Goal: Task Accomplishment & Management: Complete application form

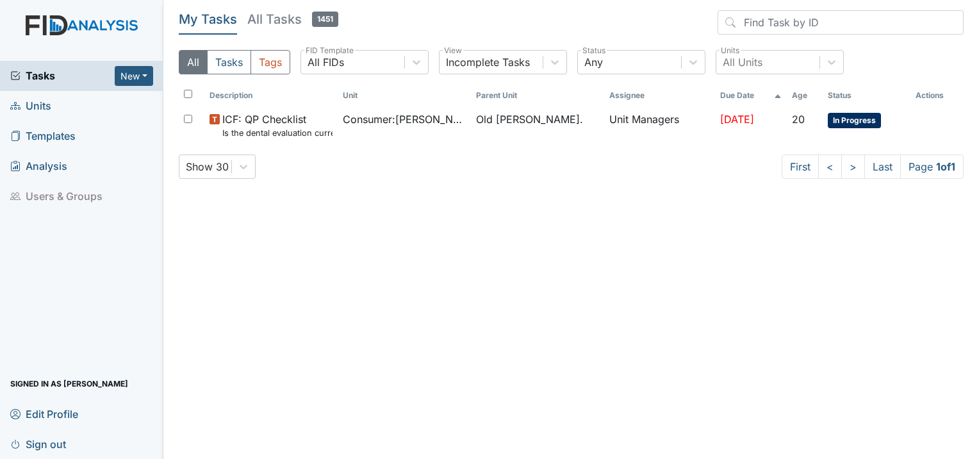
click at [35, 102] on span "Units" at bounding box center [30, 106] width 41 height 20
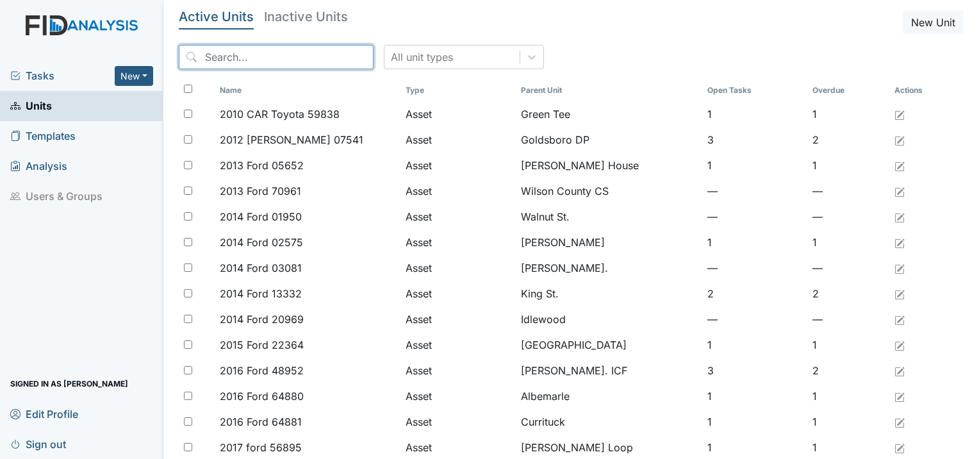
click at [299, 62] on input "search" at bounding box center [276, 57] width 195 height 24
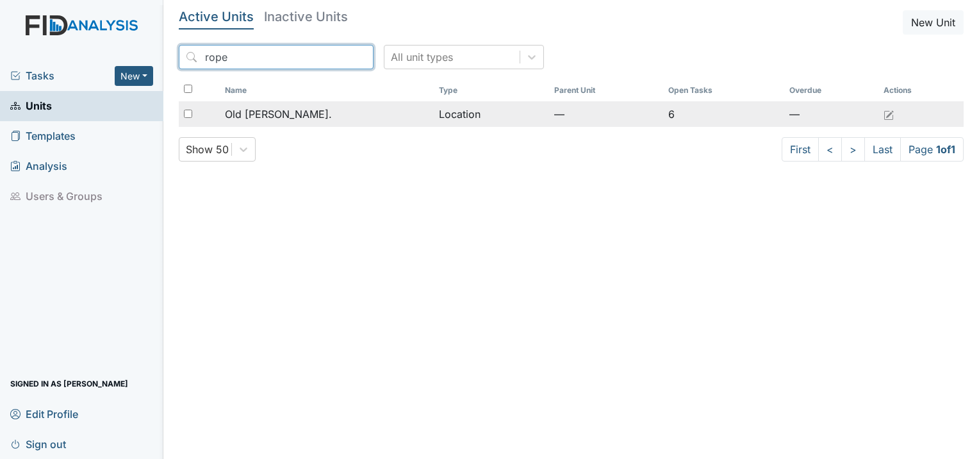
type input "rope"
click at [278, 111] on span "Old [PERSON_NAME]." at bounding box center [278, 113] width 107 height 15
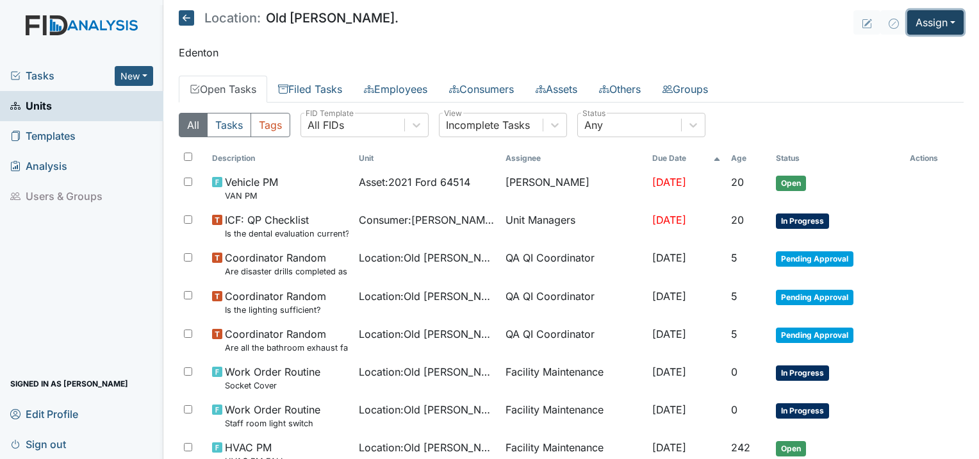
click at [946, 27] on button "Assign" at bounding box center [935, 22] width 56 height 24
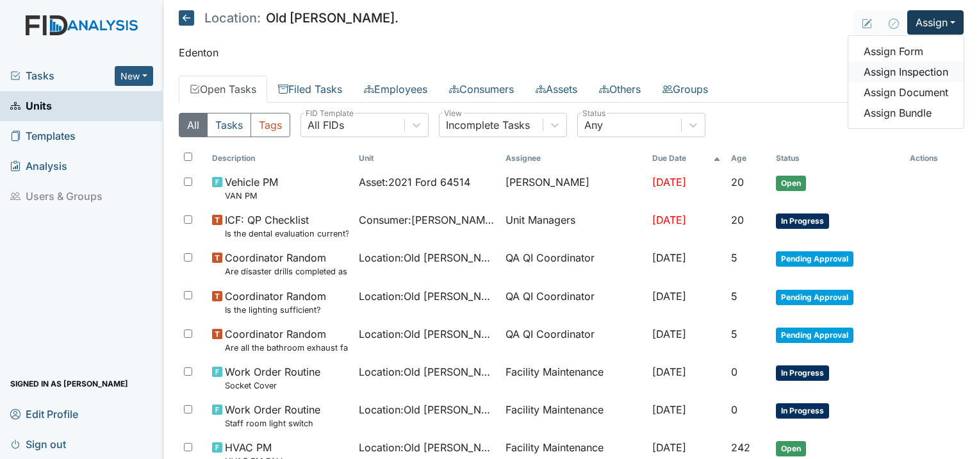
click at [908, 69] on link "Assign Inspection" at bounding box center [905, 72] width 115 height 21
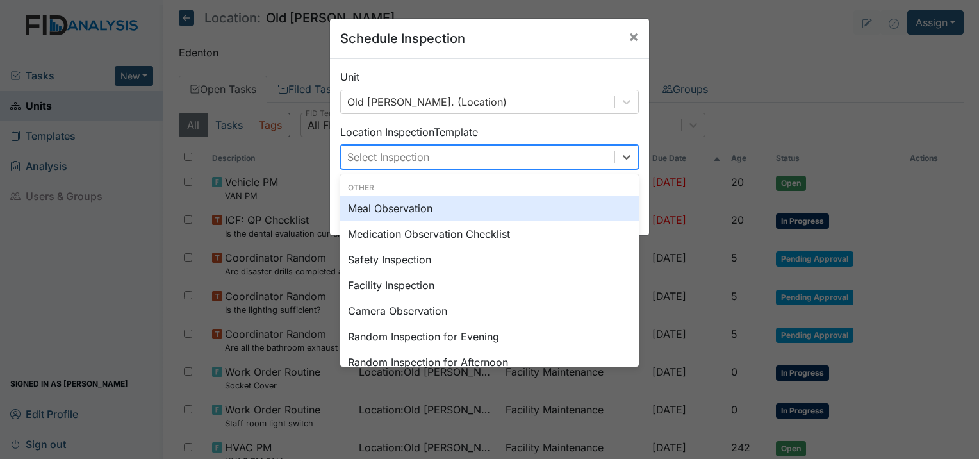
click at [523, 163] on div "Select Inspection" at bounding box center [478, 156] width 274 height 23
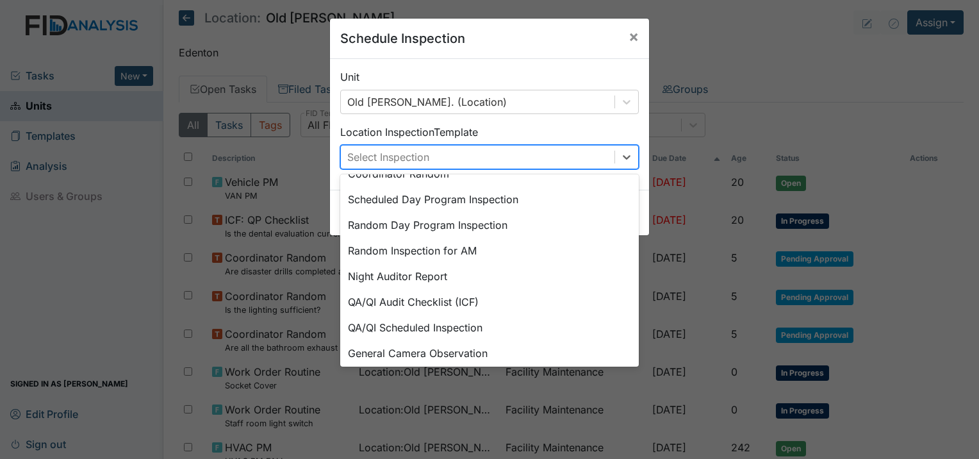
scroll to position [220, 0]
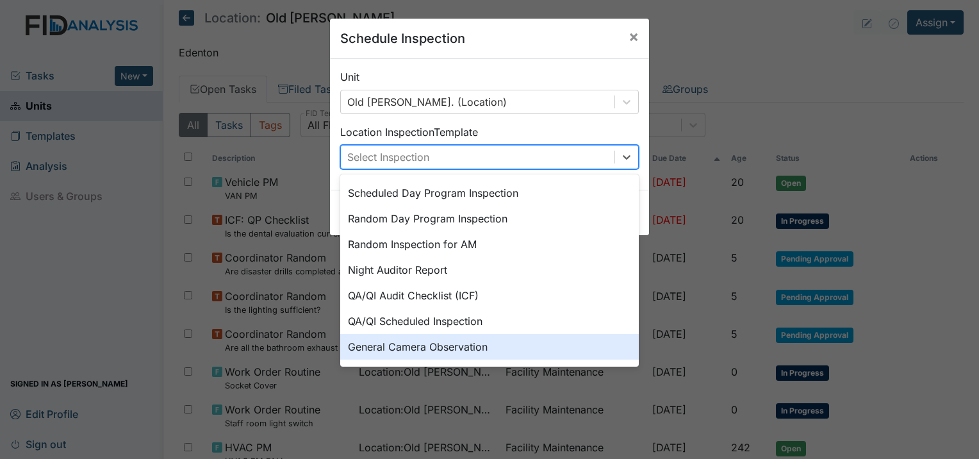
click at [494, 338] on div "General Camera Observation" at bounding box center [489, 347] width 299 height 26
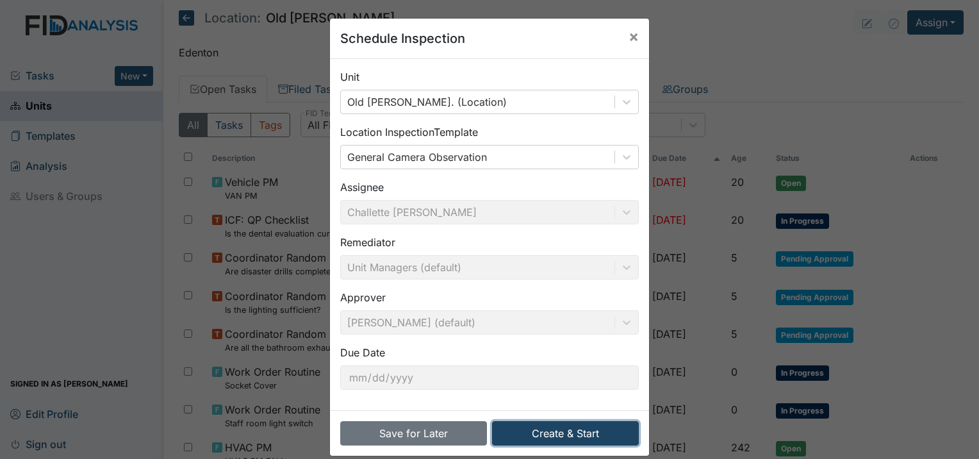
click at [524, 441] on button "Create & Start" at bounding box center [565, 433] width 147 height 24
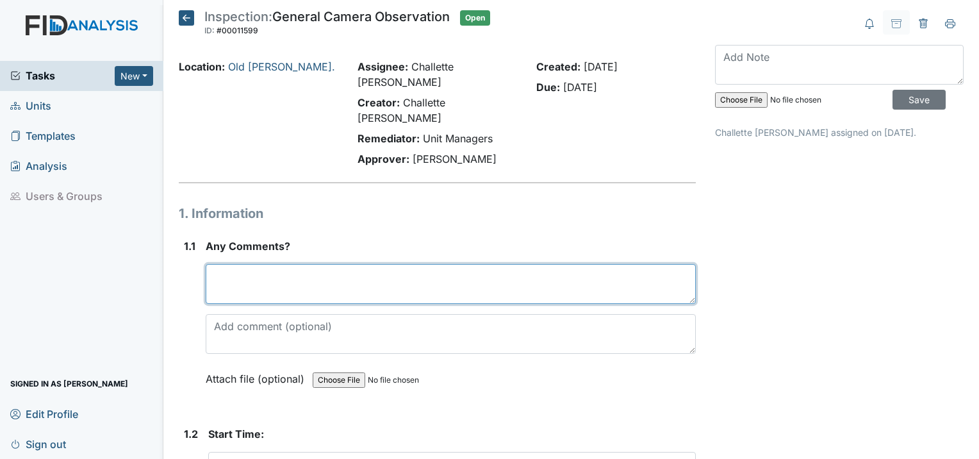
click at [274, 264] on textarea at bounding box center [451, 284] width 490 height 40
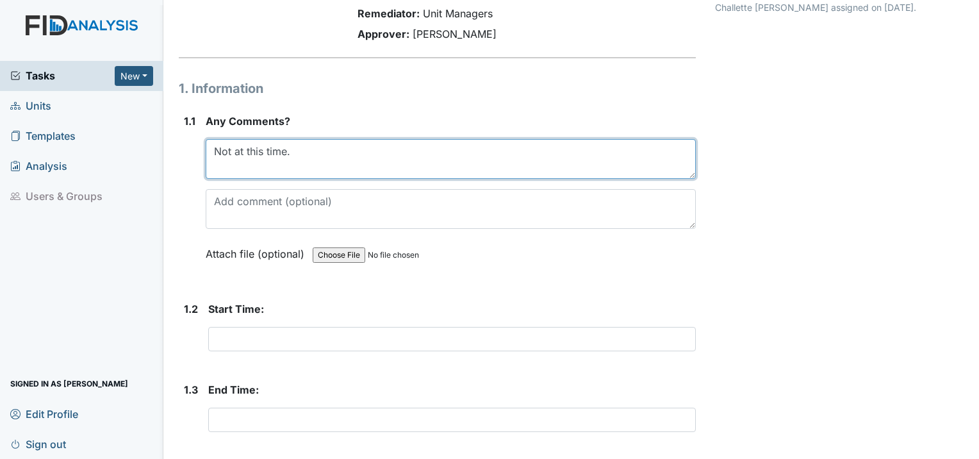
scroll to position [128, 0]
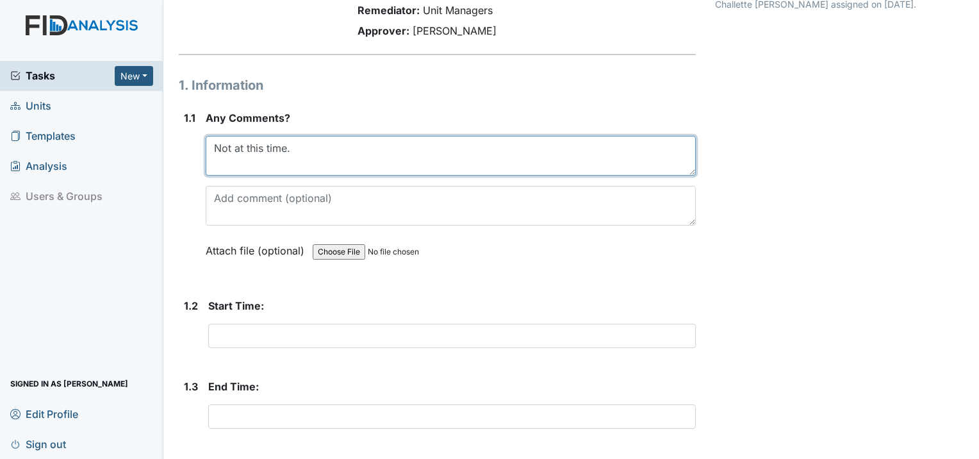
type textarea "Not at this time."
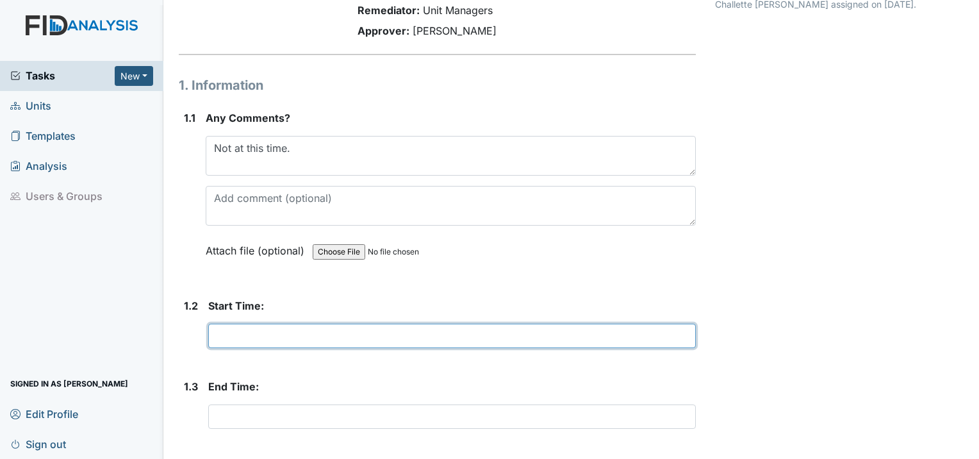
click at [295, 324] on input "text" at bounding box center [452, 336] width 488 height 24
type input "7"
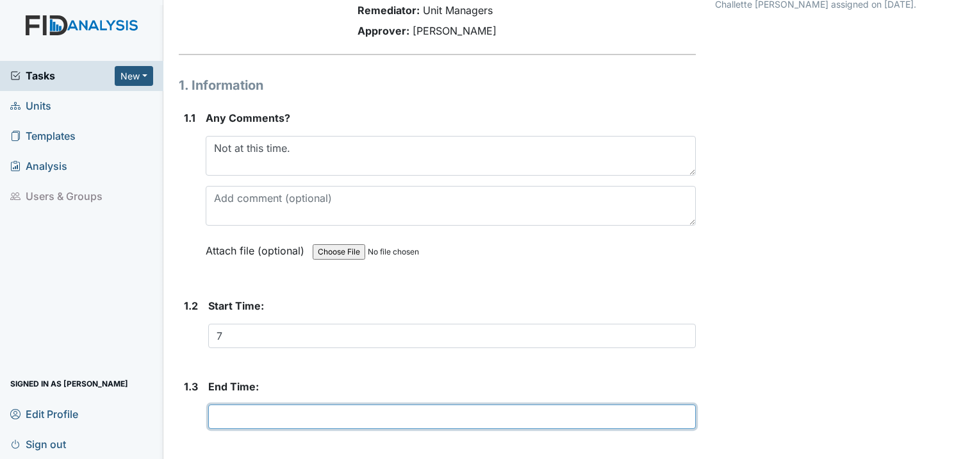
click at [272, 404] on input "text" at bounding box center [452, 416] width 488 height 24
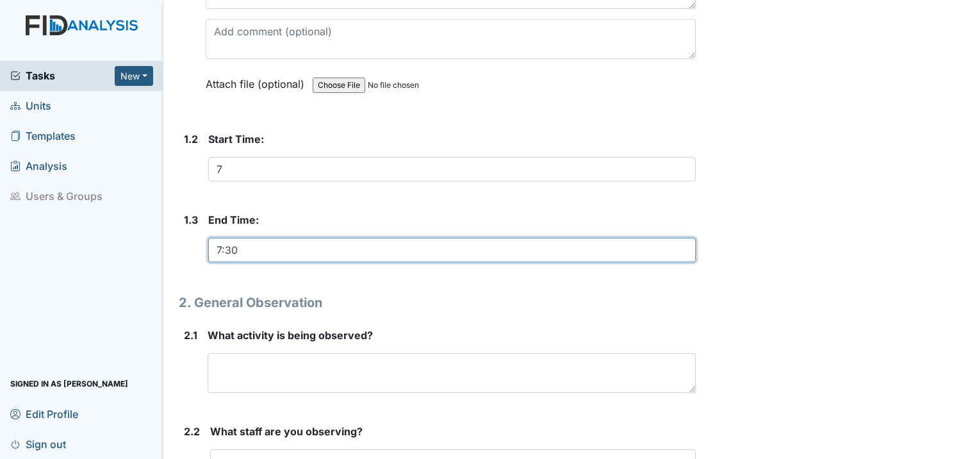
scroll to position [320, 0]
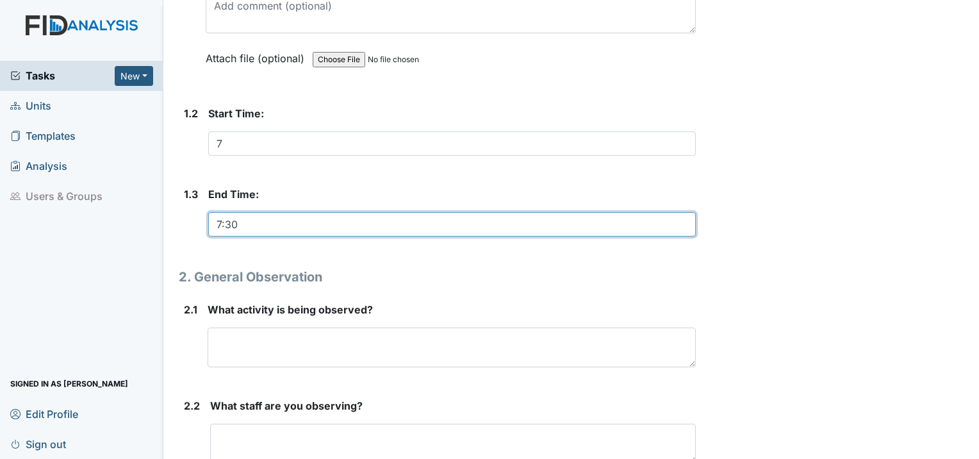
type input "7:30"
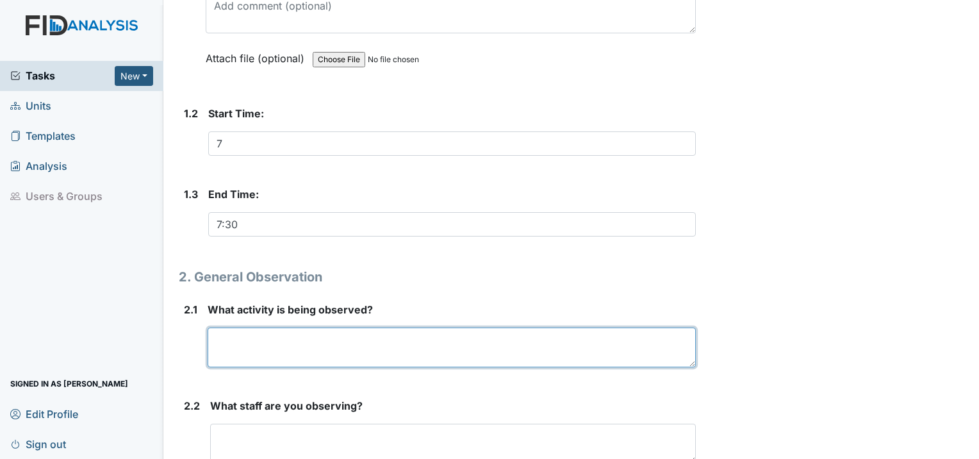
click at [254, 327] on textarea at bounding box center [452, 347] width 488 height 40
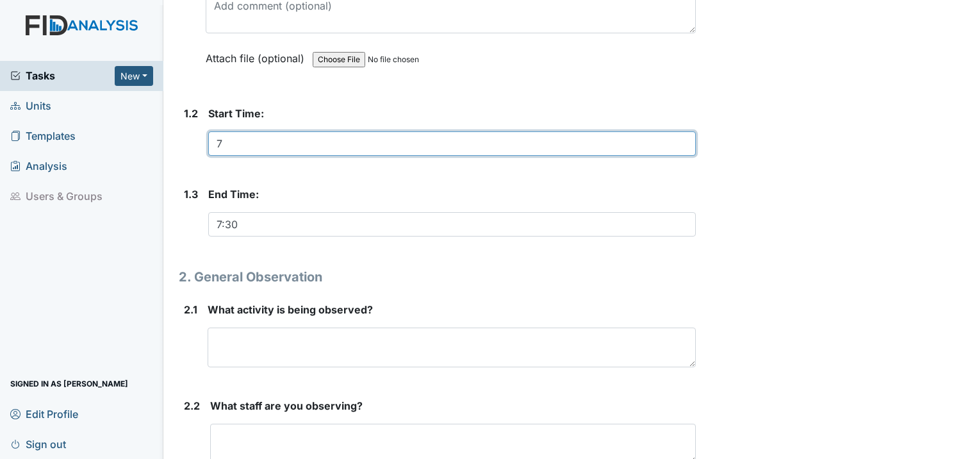
click at [237, 131] on input "7" at bounding box center [452, 143] width 488 height 24
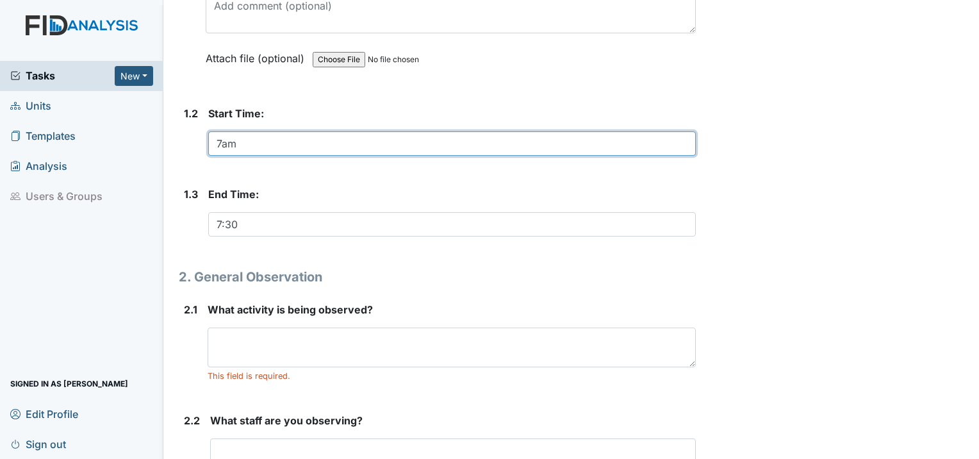
type input "7am"
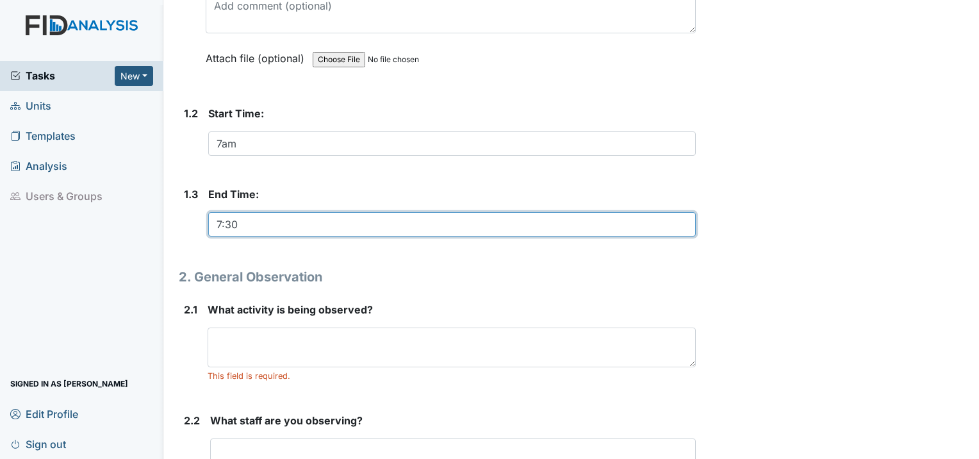
click at [246, 212] on input "7:30" at bounding box center [452, 224] width 488 height 24
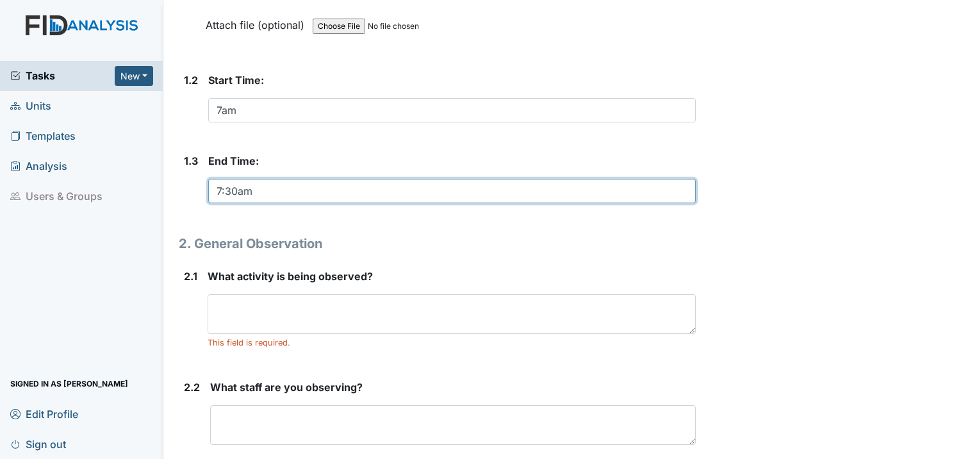
scroll to position [384, 0]
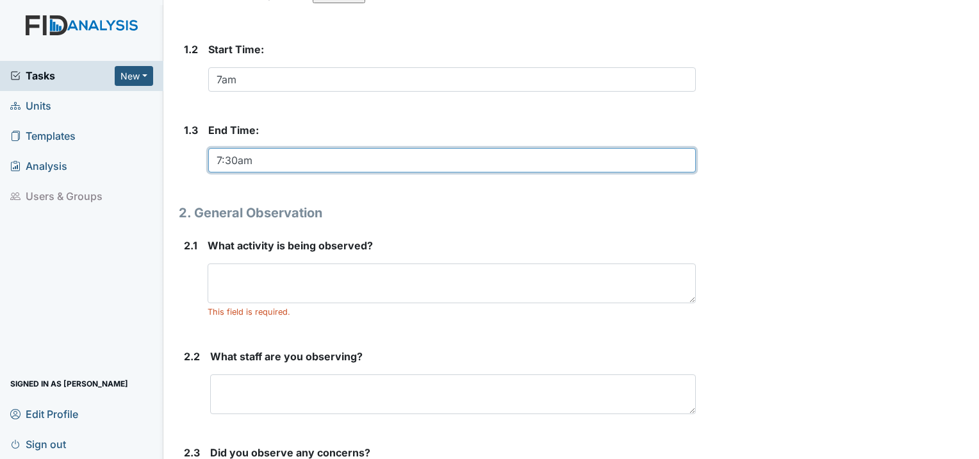
type input "7:30am"
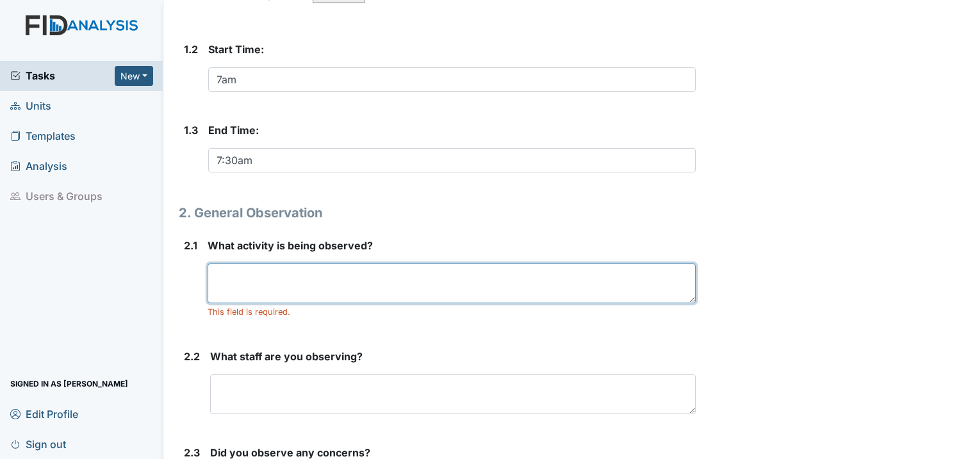
click at [266, 263] on textarea at bounding box center [452, 283] width 488 height 40
type textarea "N"
type textarea "med pass"
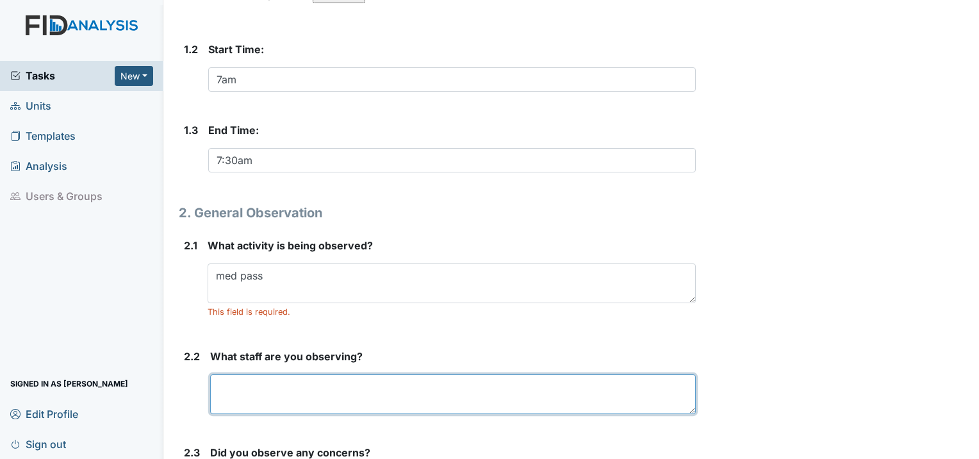
click at [300, 374] on textarea at bounding box center [453, 394] width 486 height 40
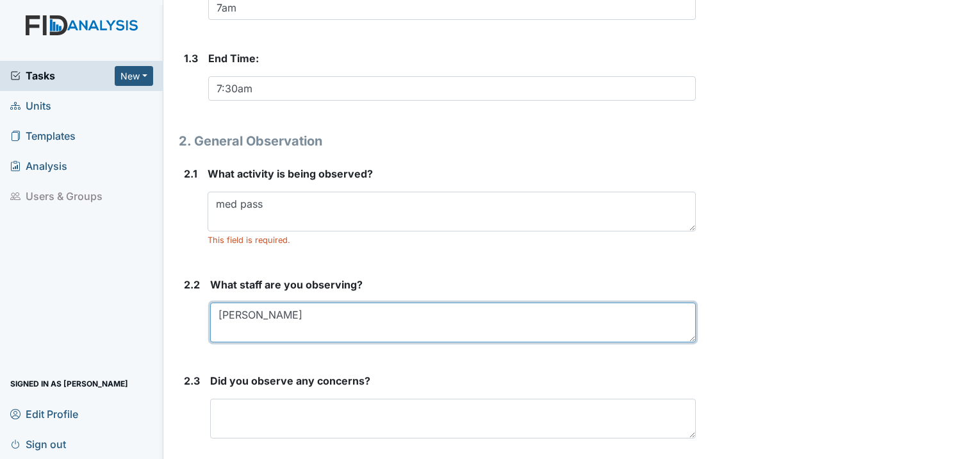
scroll to position [468, 0]
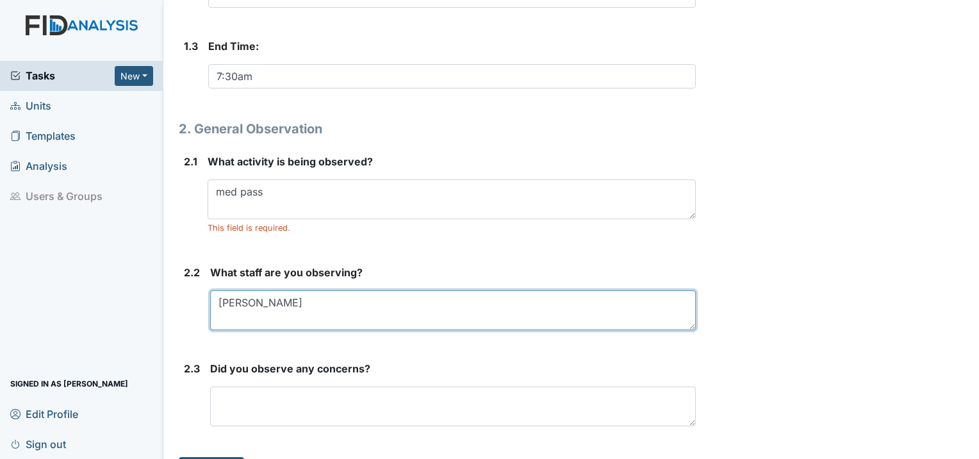
type textarea "[PERSON_NAME]"
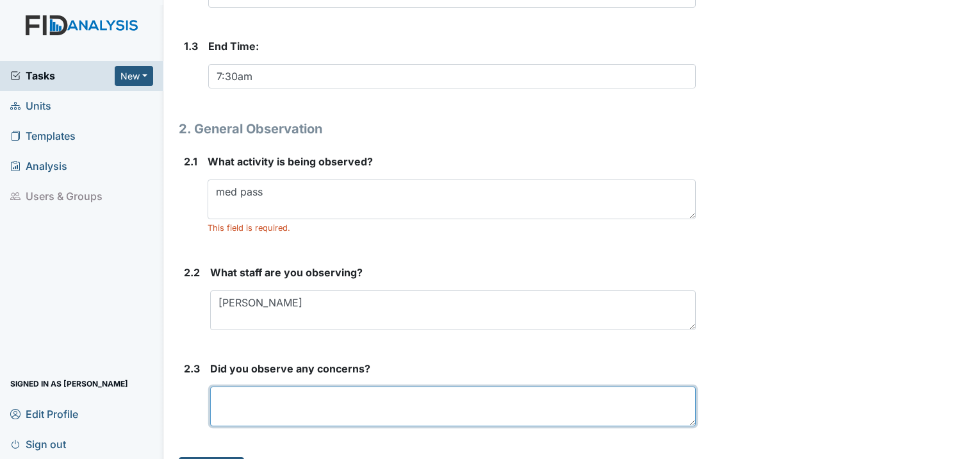
click at [272, 386] on textarea at bounding box center [453, 406] width 486 height 40
type textarea "No concerns at this time."
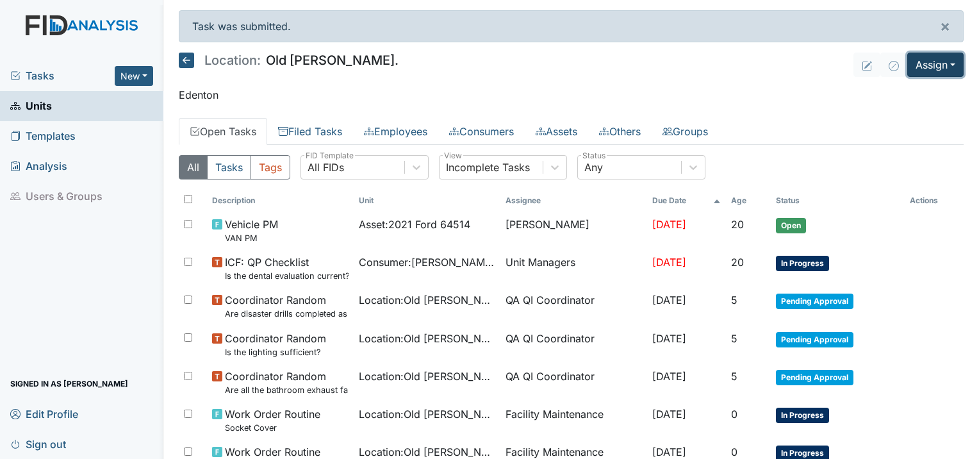
click at [914, 65] on button "Assign" at bounding box center [935, 65] width 56 height 24
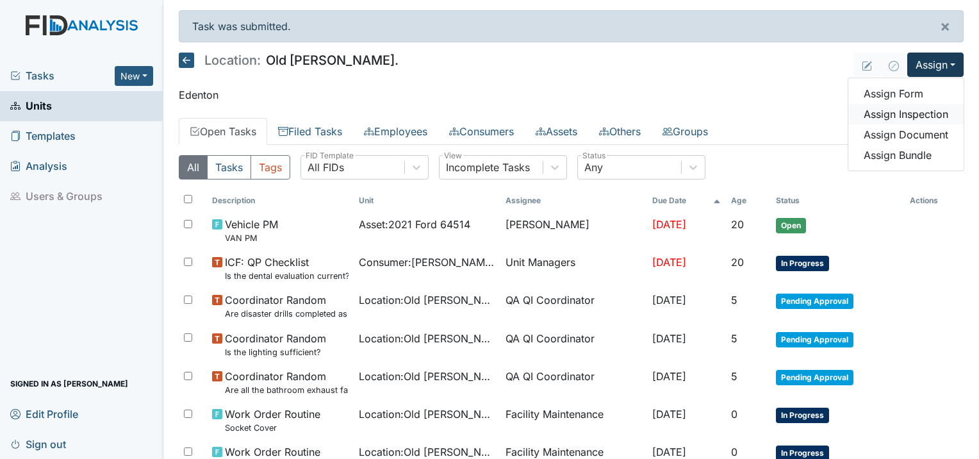
click at [887, 114] on link "Assign Inspection" at bounding box center [905, 114] width 115 height 21
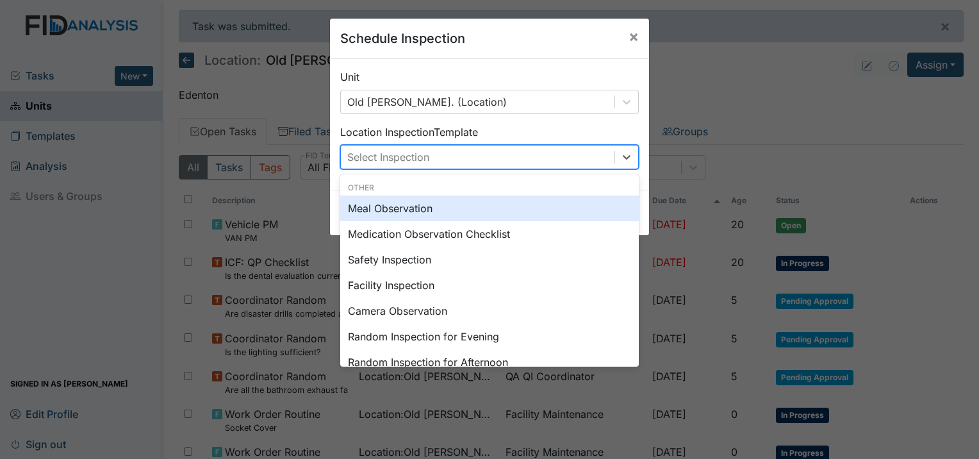
click at [448, 156] on div "Select Inspection" at bounding box center [478, 156] width 274 height 23
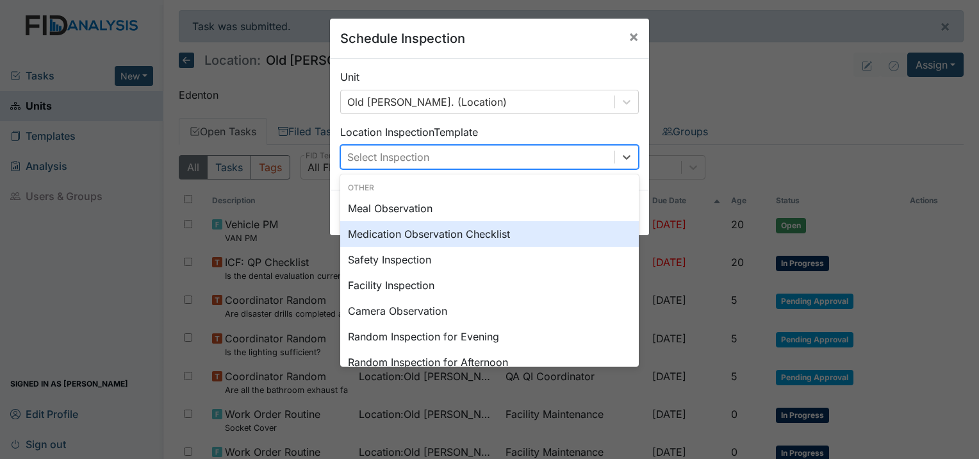
click at [397, 234] on div "Medication Observation Checklist" at bounding box center [489, 234] width 299 height 26
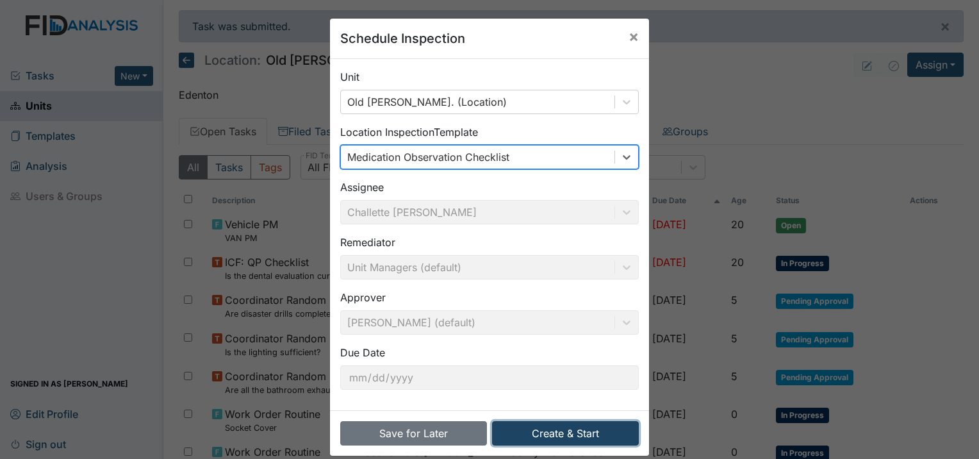
click at [541, 434] on button "Create & Start" at bounding box center [565, 433] width 147 height 24
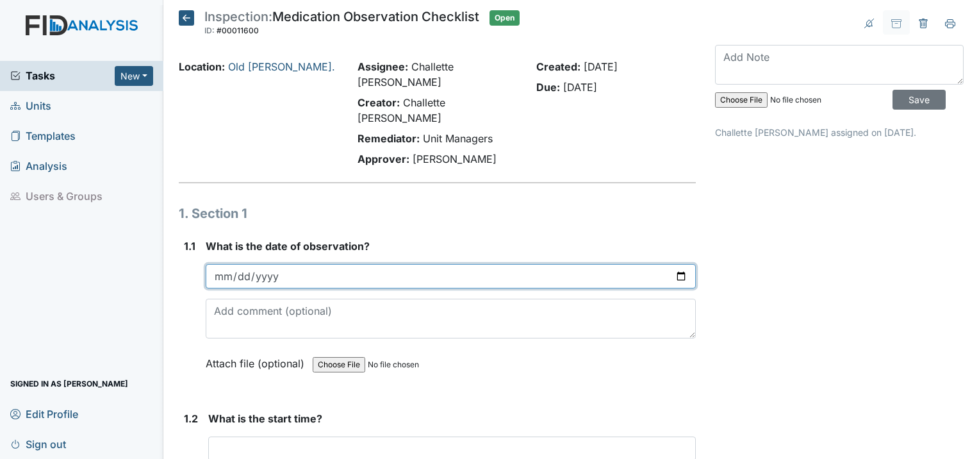
click at [227, 264] on input "date" at bounding box center [451, 276] width 490 height 24
type input "[DATE]"
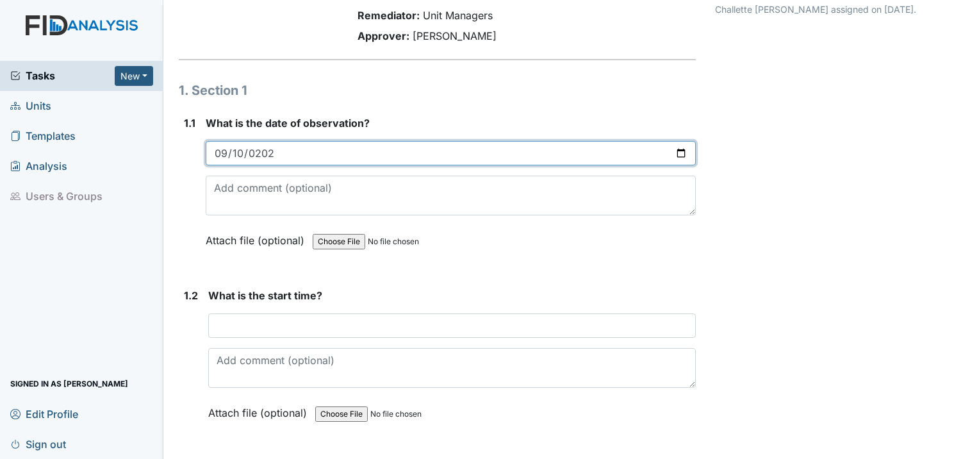
scroll to position [128, 0]
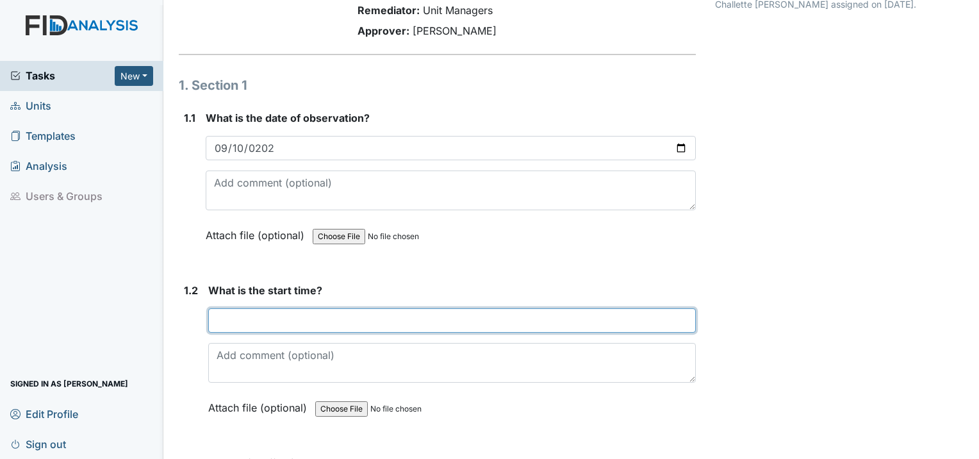
click at [259, 308] on input "text" at bounding box center [452, 320] width 488 height 24
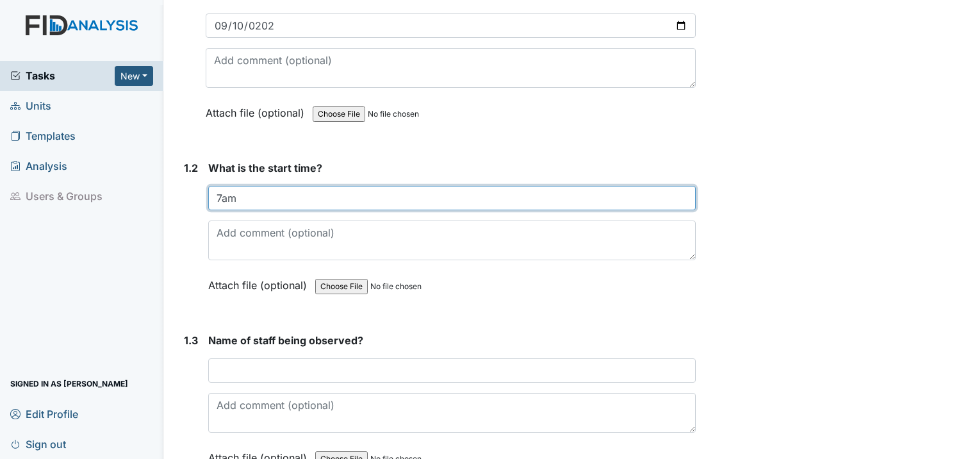
scroll to position [256, 0]
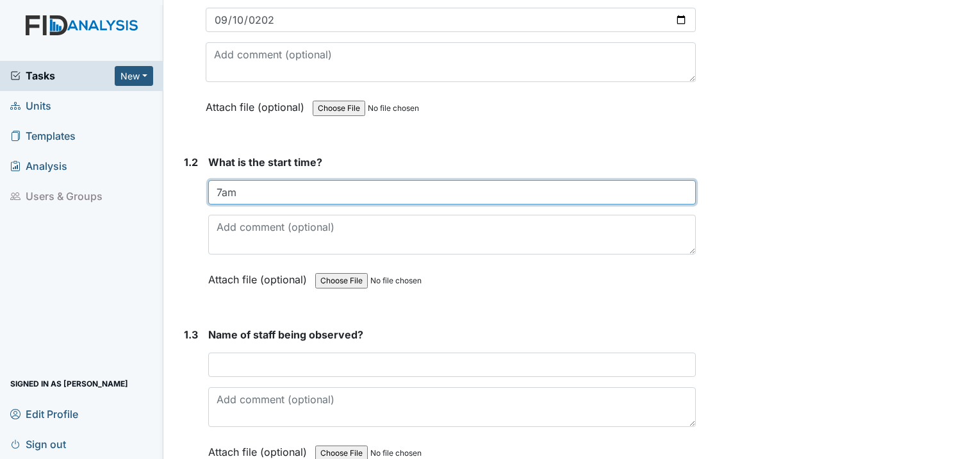
type input "7am"
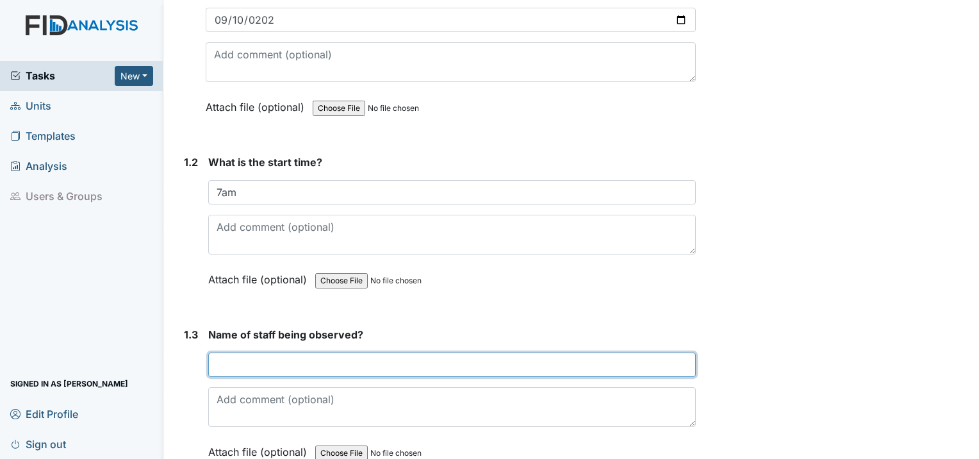
click at [231, 352] on input "text" at bounding box center [452, 364] width 488 height 24
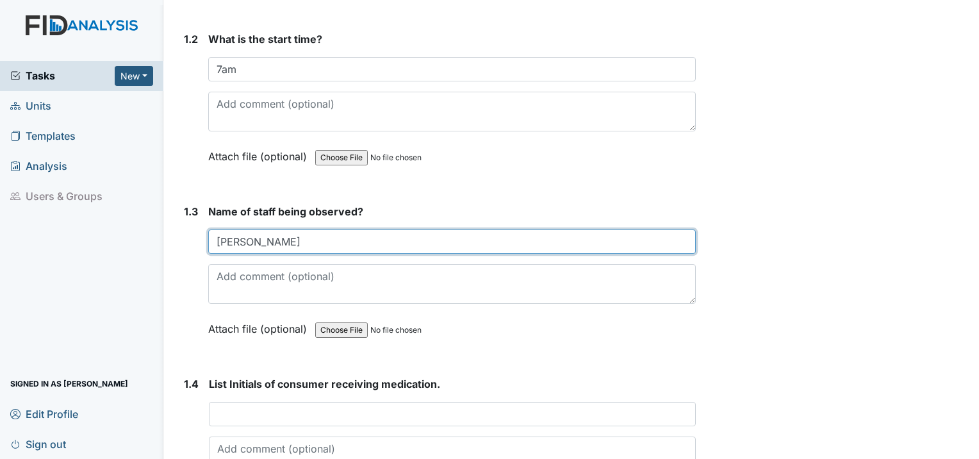
scroll to position [384, 0]
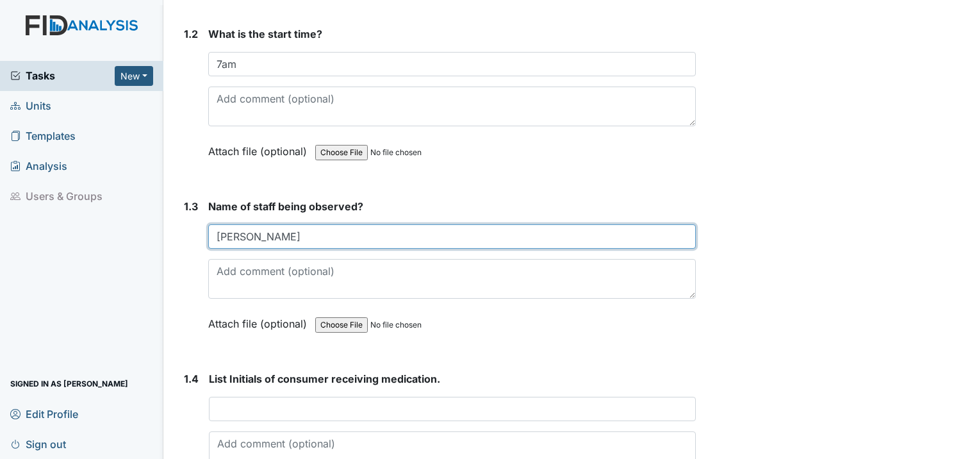
type input "[PERSON_NAME]"
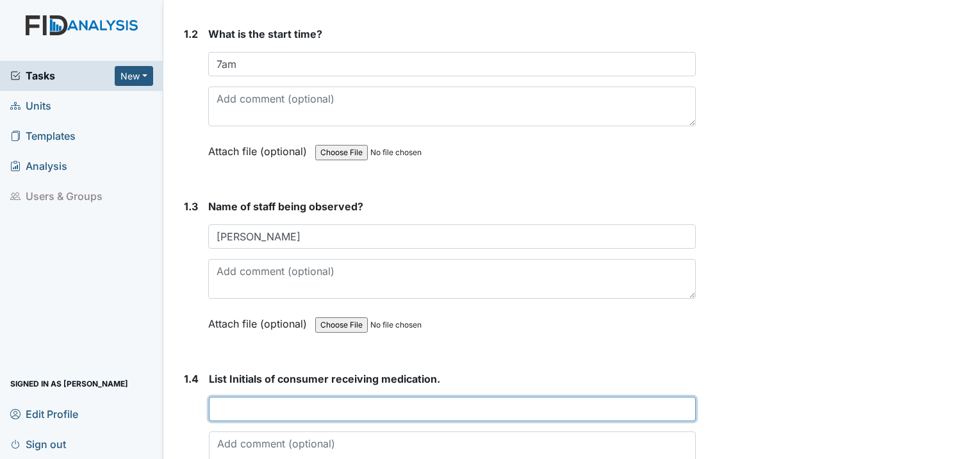
click at [228, 397] on input "text" at bounding box center [452, 409] width 487 height 24
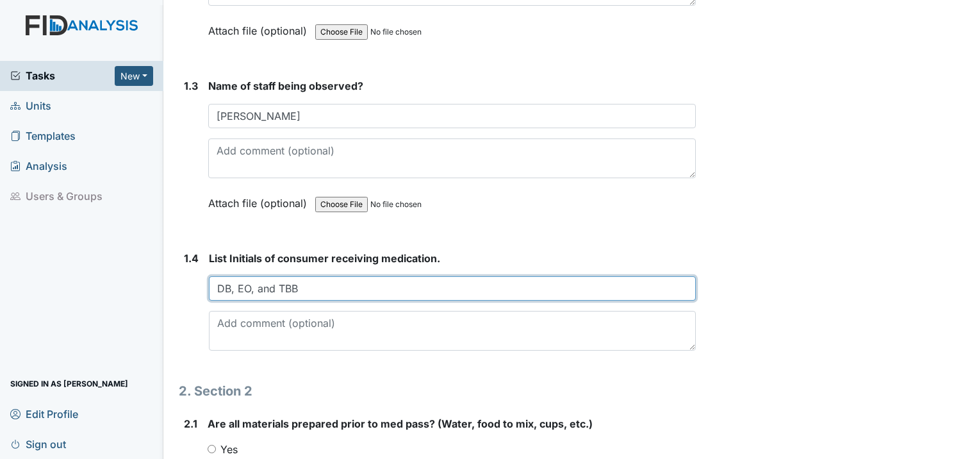
scroll to position [641, 0]
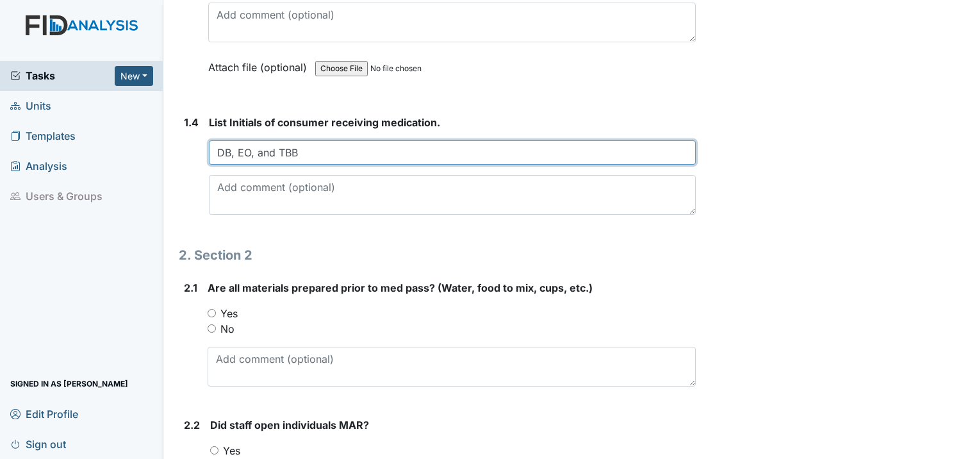
type input "DB, EO, and TBB"
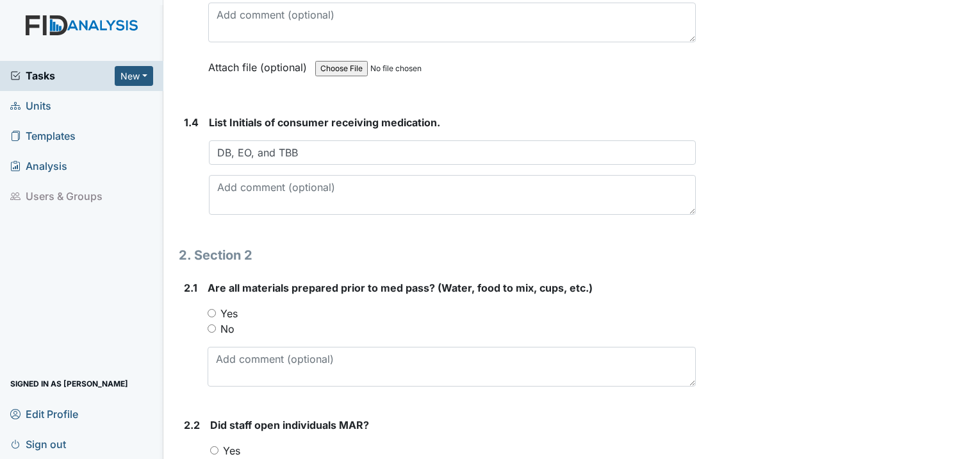
click at [210, 309] on input "Yes" at bounding box center [212, 313] width 8 height 8
radio input "true"
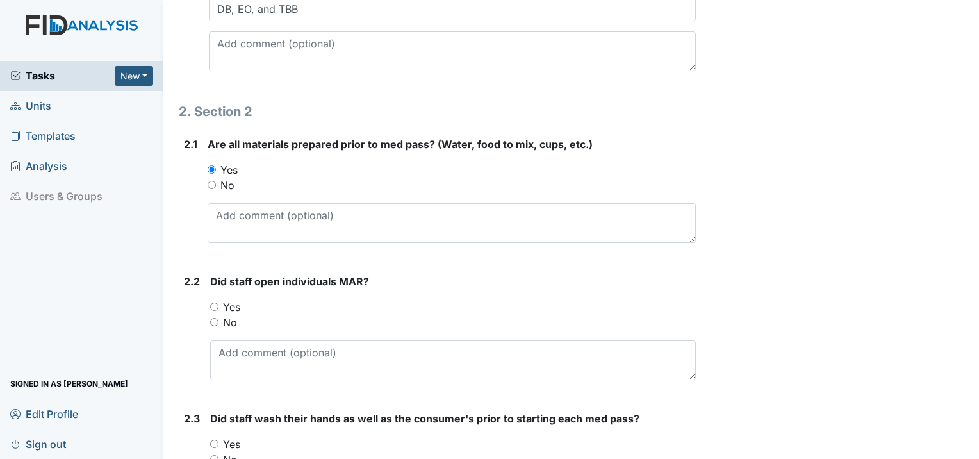
scroll to position [833, 0]
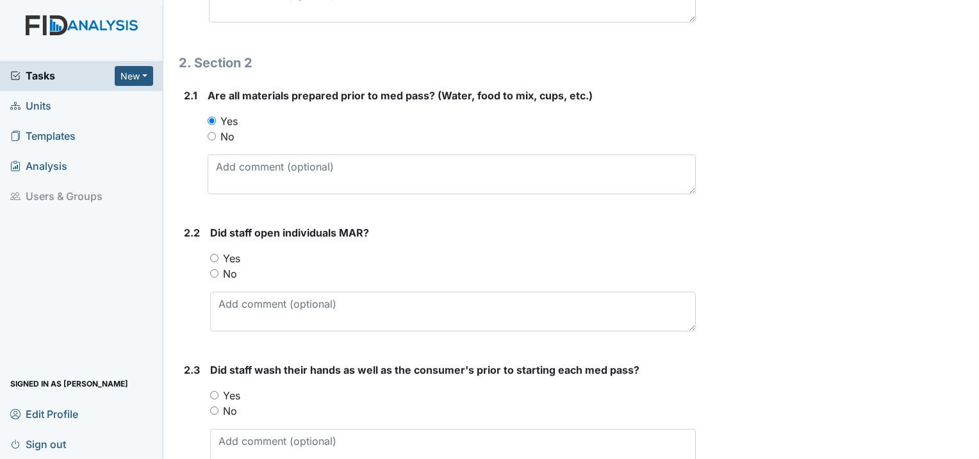
click at [208, 225] on div "2.2 Did staff open individuals MAR? You must select one of the below options. Y…" at bounding box center [437, 283] width 517 height 117
click at [211, 254] on input "Yes" at bounding box center [214, 258] width 8 height 8
radio input "true"
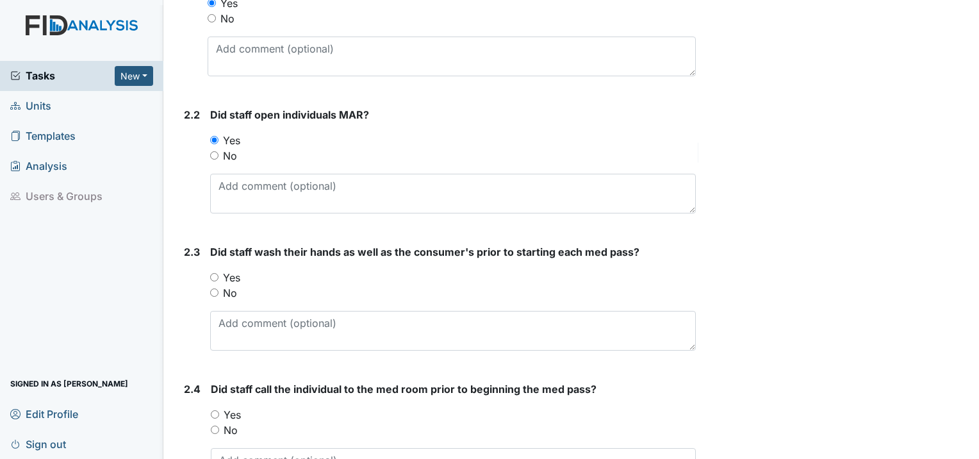
scroll to position [961, 0]
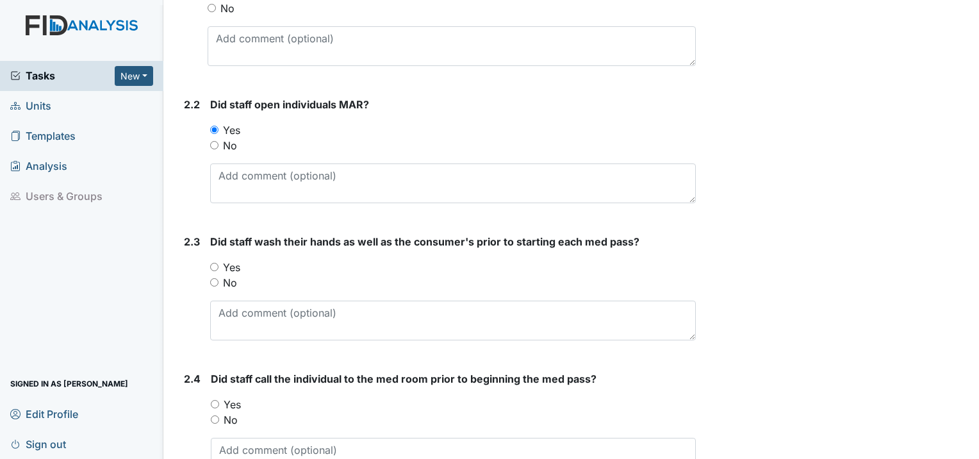
click at [220, 259] on div "Yes" at bounding box center [453, 266] width 486 height 15
click at [213, 263] on input "Yes" at bounding box center [214, 267] width 8 height 8
radio input "true"
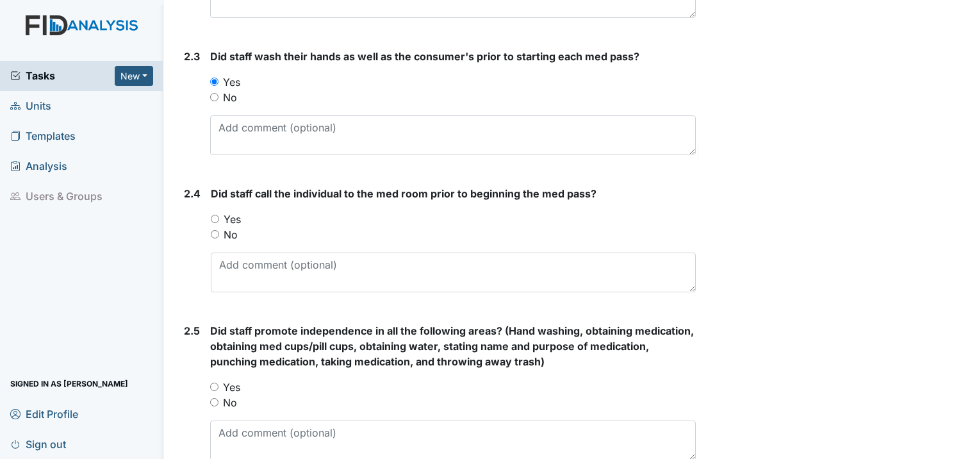
scroll to position [1153, 0]
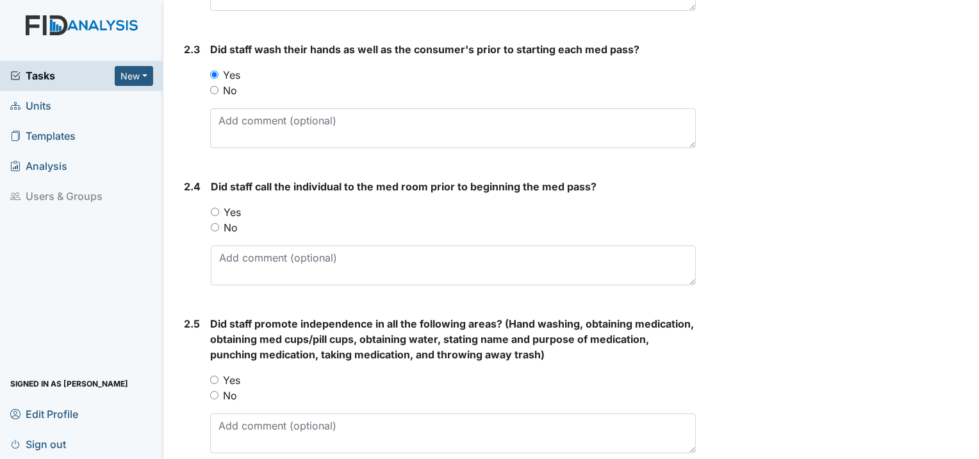
click at [213, 208] on input "Yes" at bounding box center [215, 212] width 8 height 8
radio input "true"
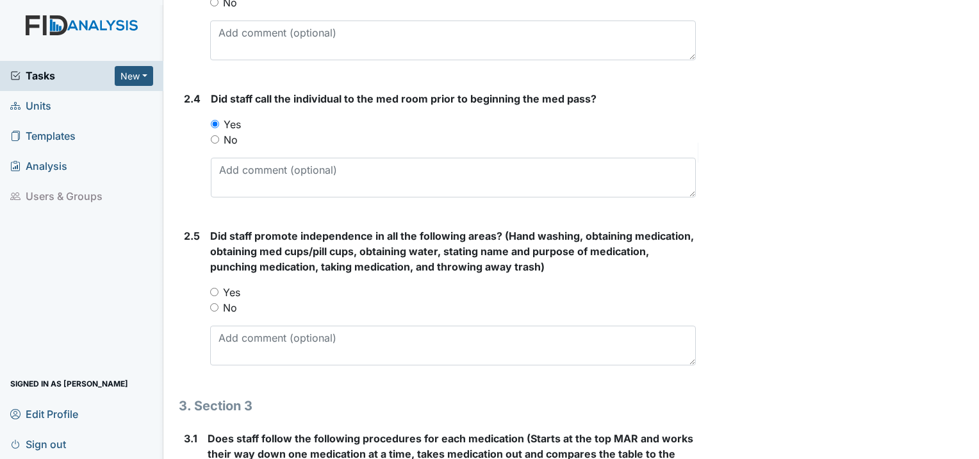
scroll to position [1281, 0]
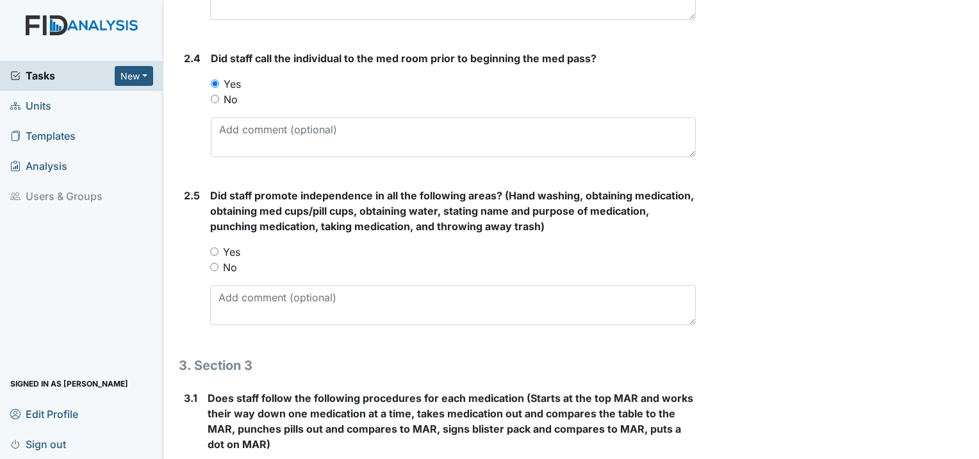
click at [218, 247] on input "Yes" at bounding box center [214, 251] width 8 height 8
radio input "true"
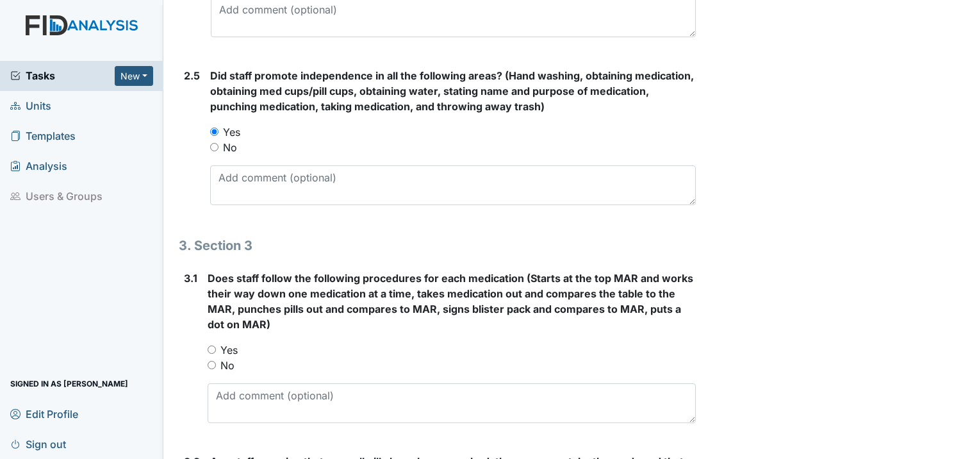
scroll to position [1409, 0]
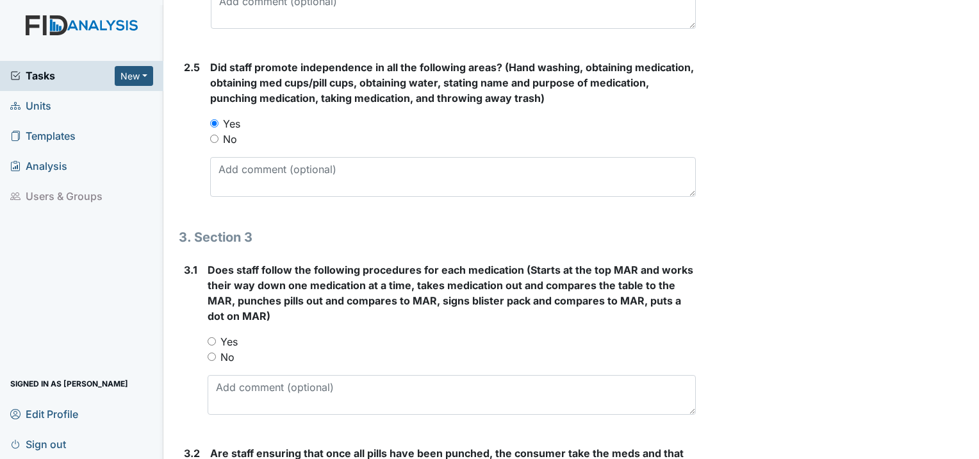
click at [208, 337] on input "Yes" at bounding box center [212, 341] width 8 height 8
radio input "true"
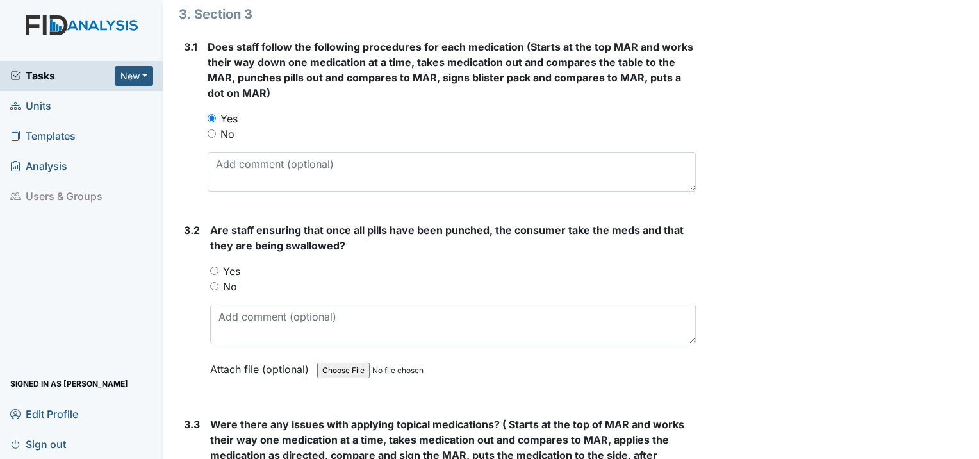
scroll to position [1666, 0]
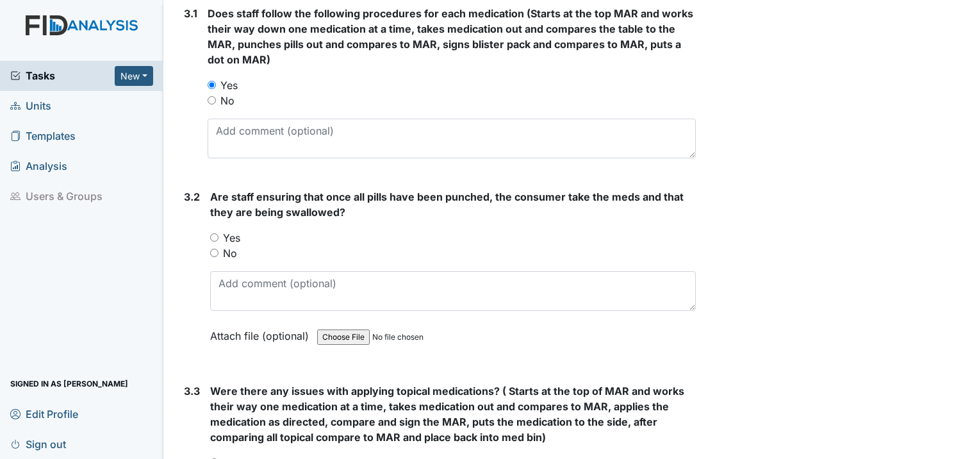
drag, startPoint x: 211, startPoint y: 199, endPoint x: 219, endPoint y: 204, distance: 9.2
click at [214, 233] on input "Yes" at bounding box center [214, 237] width 8 height 8
radio input "true"
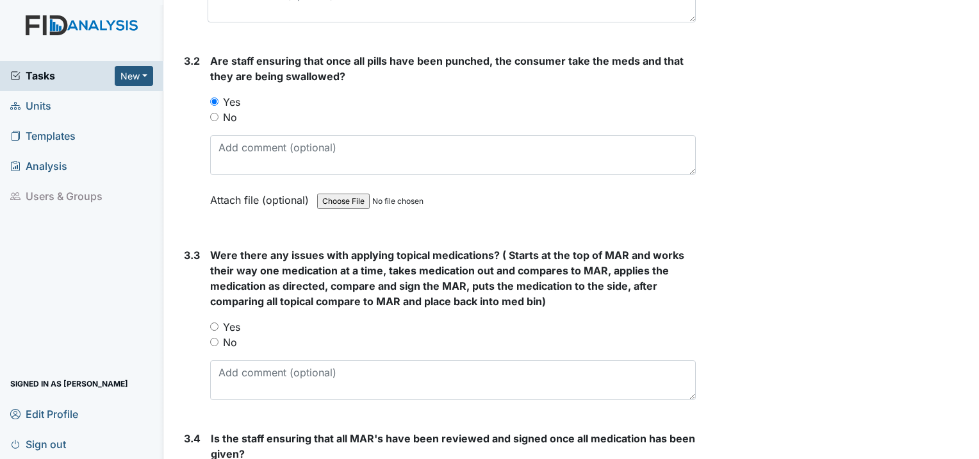
scroll to position [1858, 0]
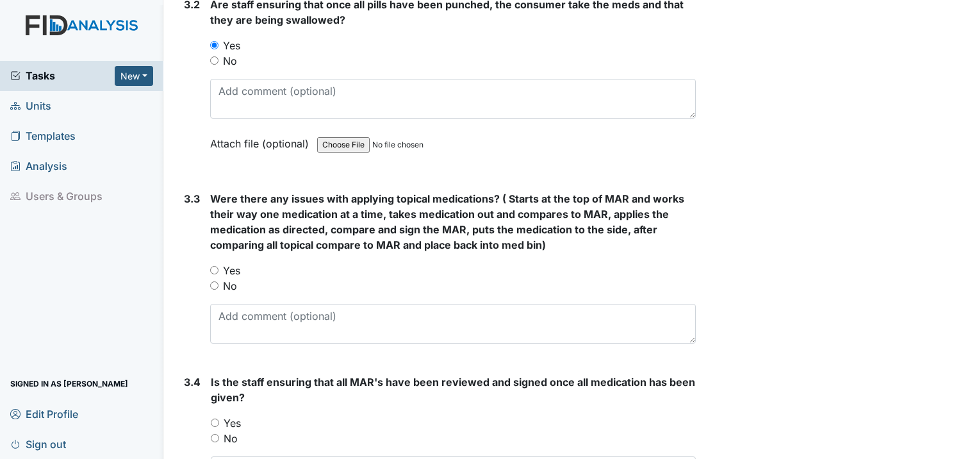
drag, startPoint x: 211, startPoint y: 253, endPoint x: 218, endPoint y: 253, distance: 7.0
click at [214, 281] on input "No" at bounding box center [214, 285] width 8 height 8
radio input "true"
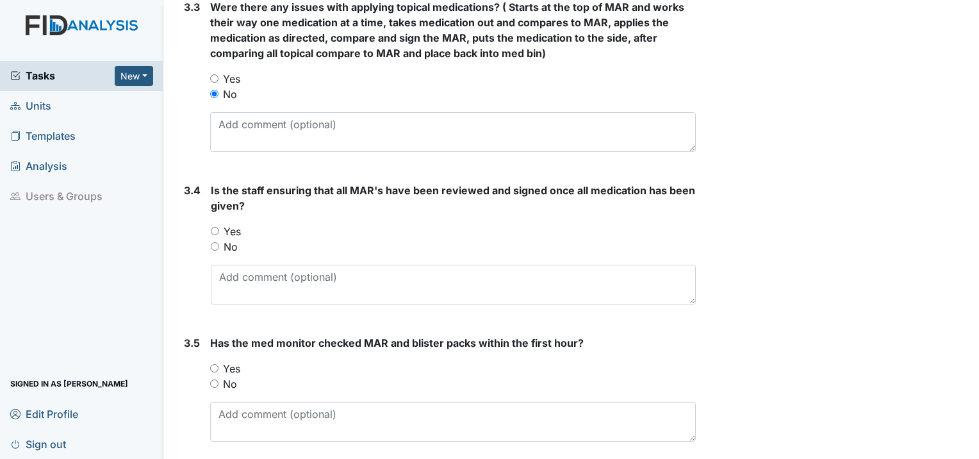
scroll to position [2050, 0]
click at [213, 226] on input "Yes" at bounding box center [215, 230] width 8 height 8
radio input "true"
click at [212, 363] on input "Yes" at bounding box center [214, 367] width 8 height 8
radio input "true"
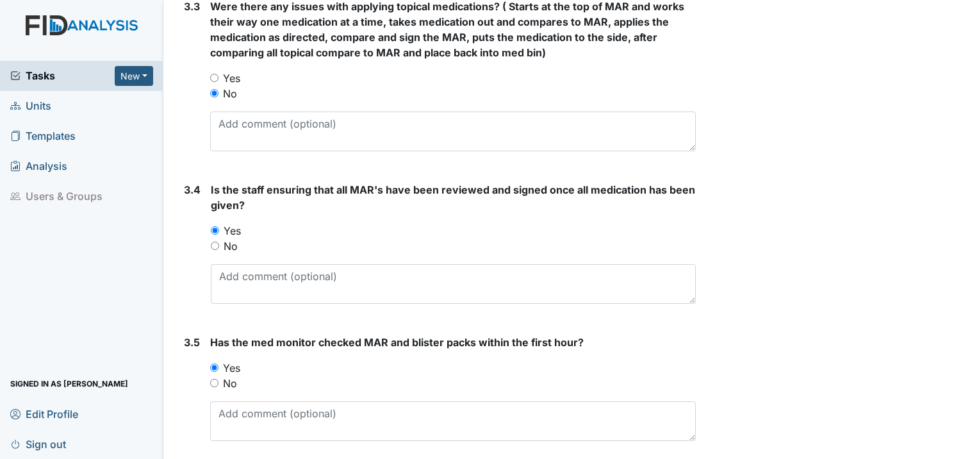
scroll to position [2061, 0]
